Goal: Navigation & Orientation: Find specific page/section

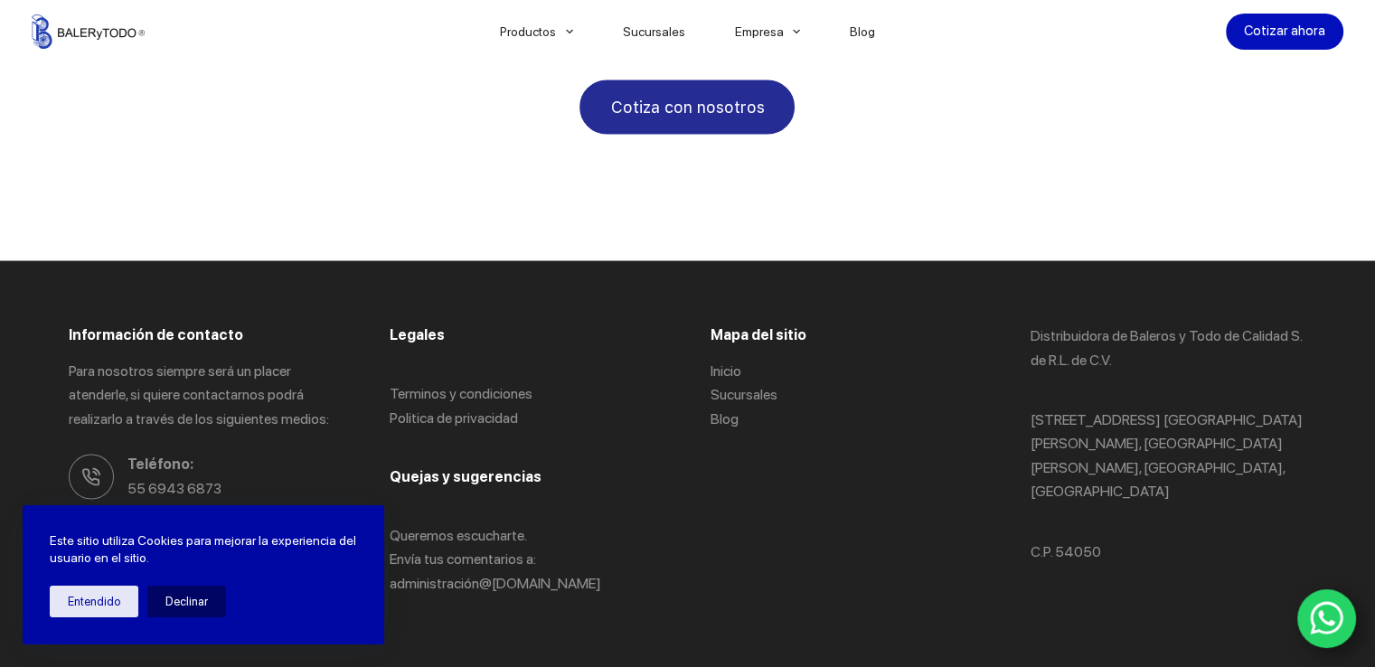
scroll to position [3434, 0]
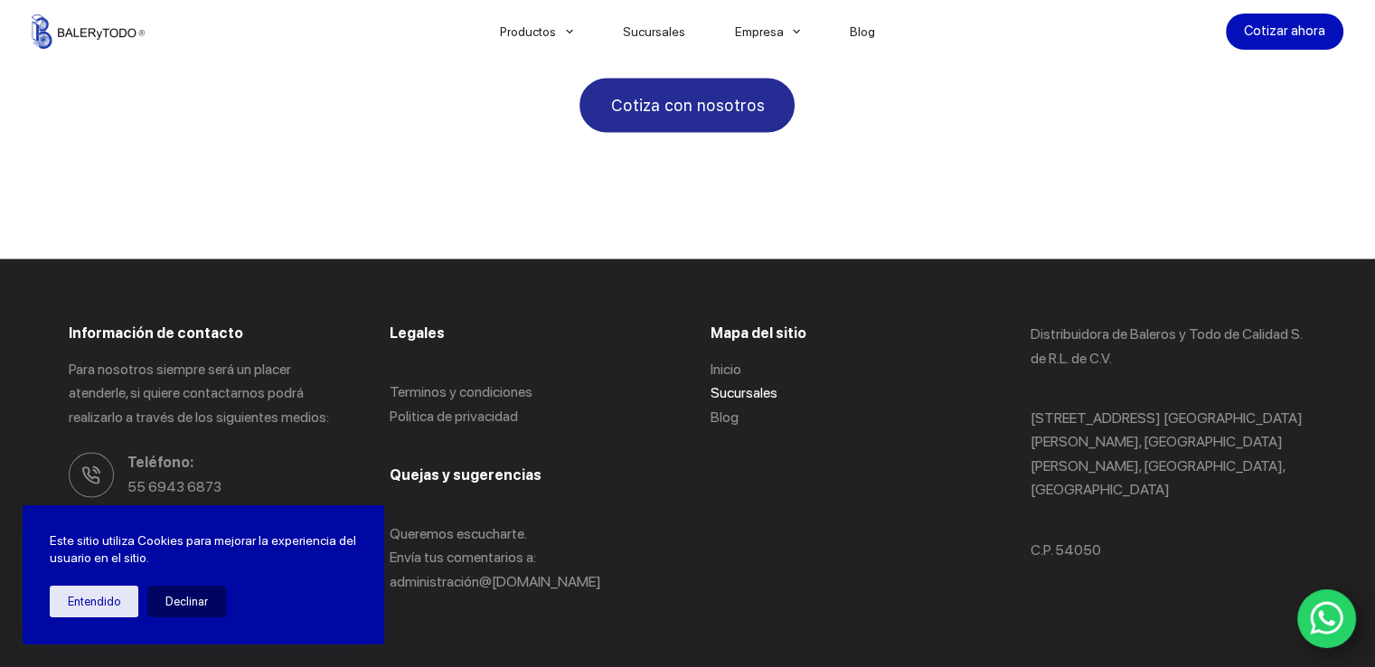
click at [734, 383] on link "Sucursales" at bounding box center [742, 391] width 67 height 17
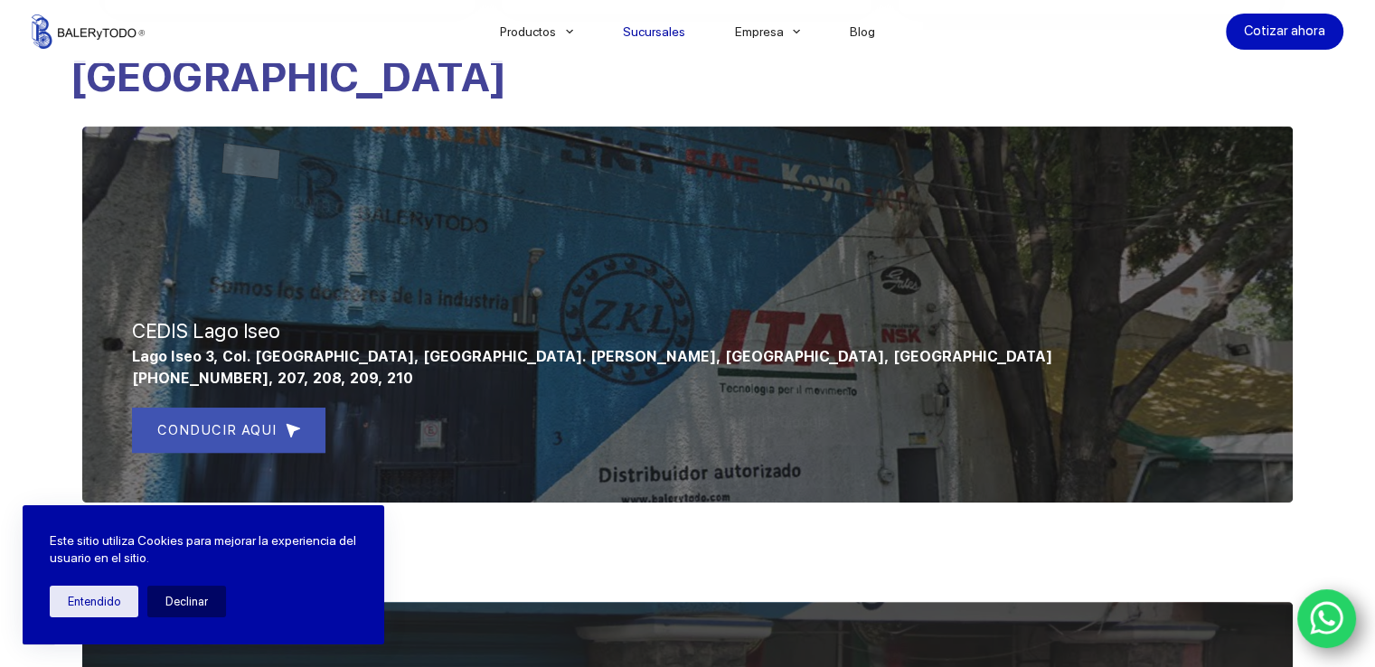
scroll to position [722, 0]
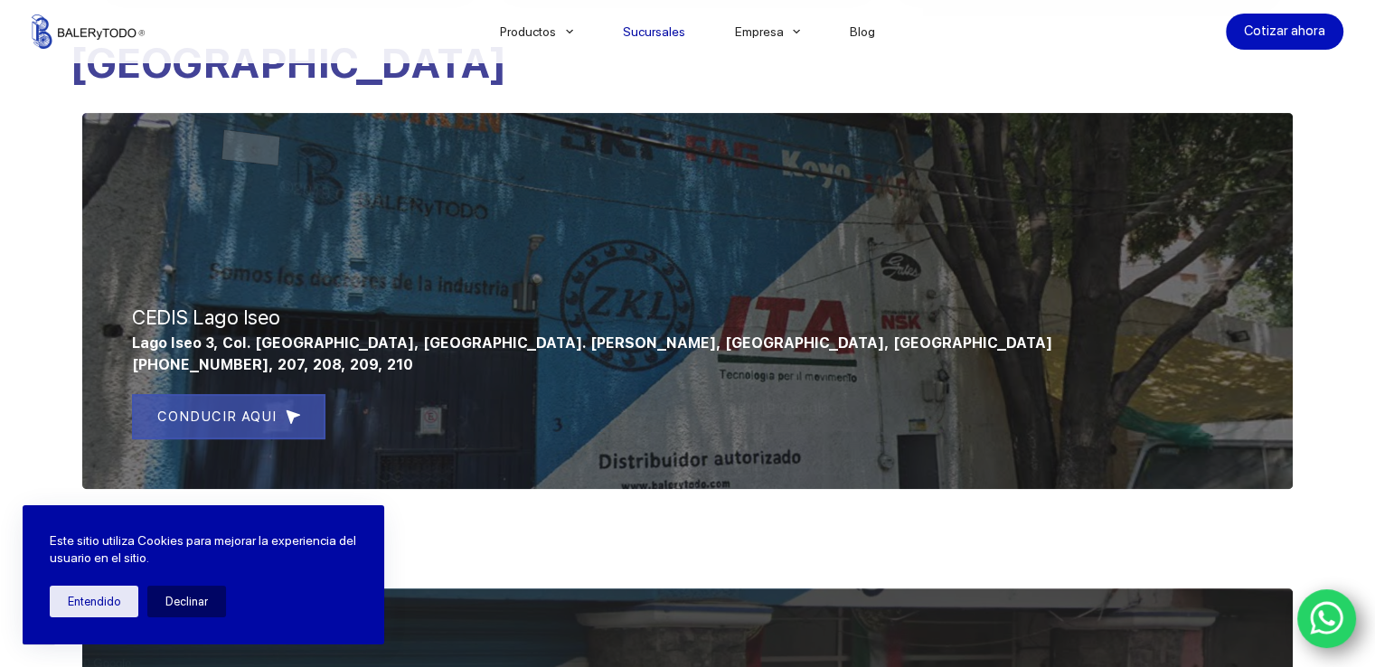
click at [301, 411] on link "CONDUCIR AQUI" at bounding box center [228, 416] width 193 height 45
click at [394, 249] on div at bounding box center [687, 301] width 1210 height 376
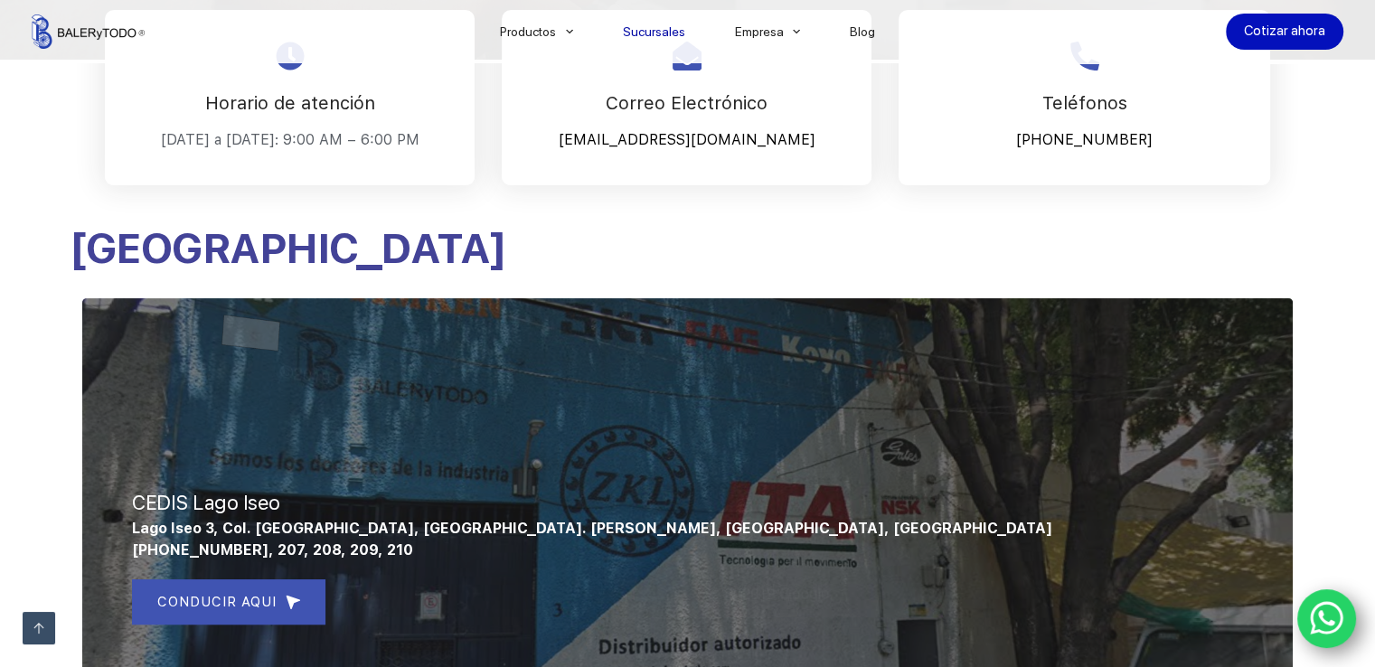
scroll to position [451, 0]
